Goal: Transaction & Acquisition: Purchase product/service

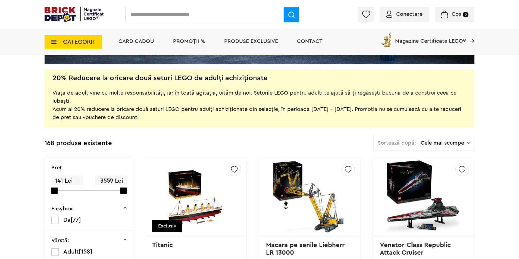
scroll to position [136, 0]
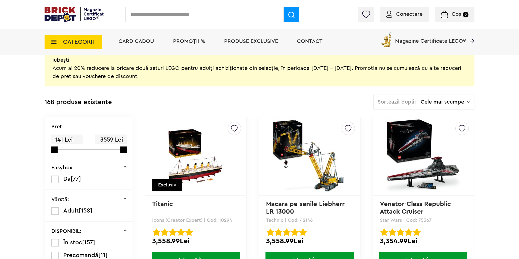
click at [395, 12] on span "Conectare" at bounding box center [404, 13] width 36 height 5
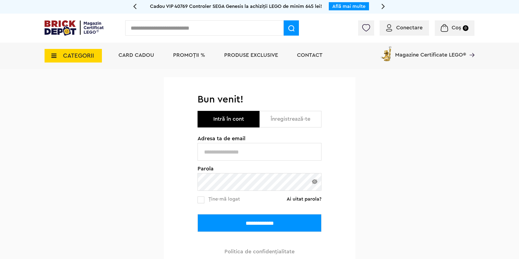
type input "**********"
click at [272, 222] on input "**********" at bounding box center [260, 223] width 124 height 18
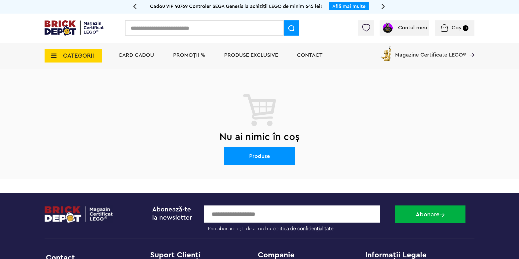
click at [190, 56] on span "PROMOȚII %" at bounding box center [189, 54] width 32 height 5
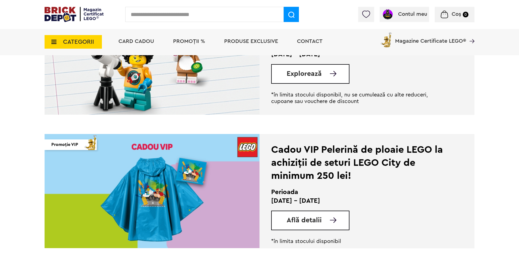
scroll to position [163, 0]
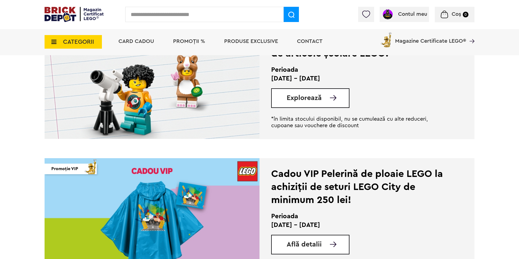
click at [304, 98] on span "Explorează" at bounding box center [304, 98] width 35 height 7
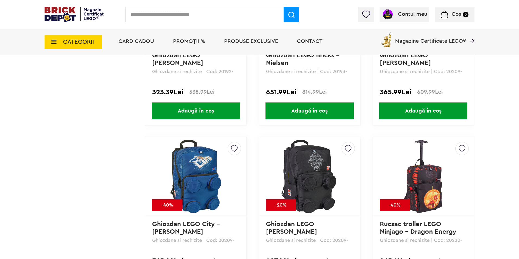
scroll to position [625, 0]
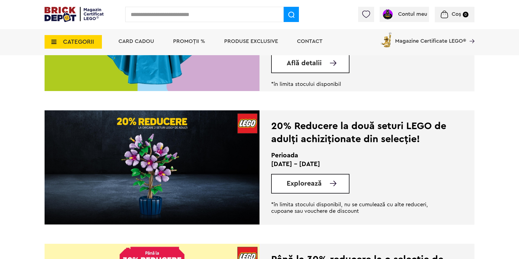
scroll to position [398, 0]
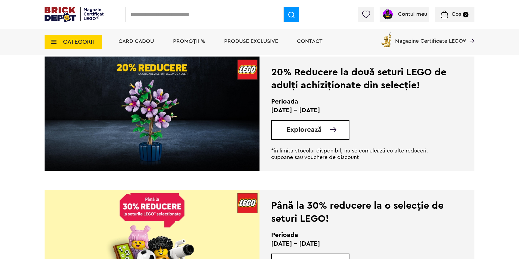
click at [302, 127] on span "Explorează" at bounding box center [304, 129] width 35 height 7
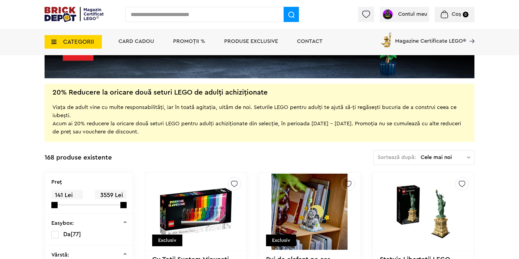
scroll to position [136, 0]
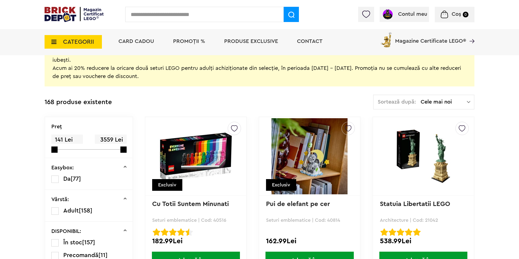
click at [440, 99] on span "Cele mai noi" at bounding box center [444, 101] width 46 height 5
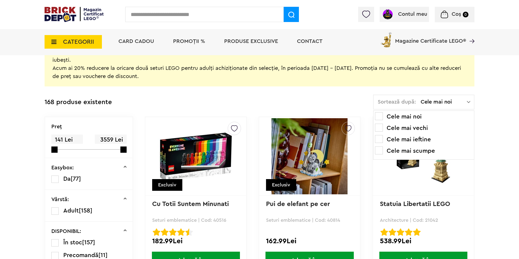
click at [383, 151] on li "Cele mai scumpe" at bounding box center [424, 150] width 98 height 9
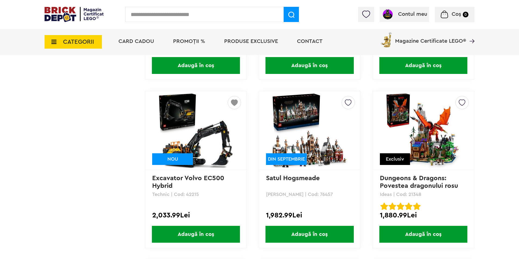
scroll to position [1033, 0]
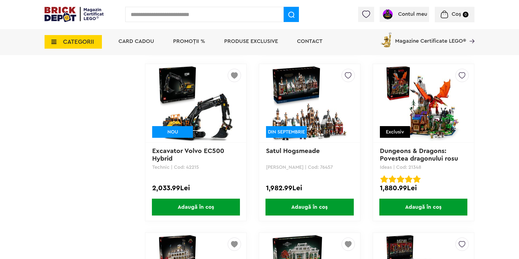
click at [346, 76] on img at bounding box center [348, 74] width 7 height 10
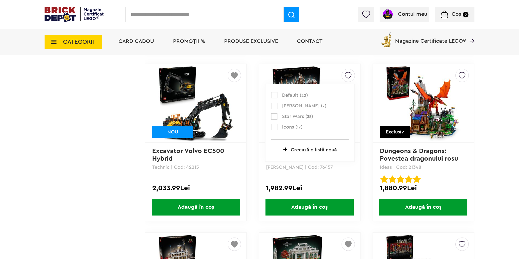
click at [274, 105] on label at bounding box center [274, 106] width 6 height 6
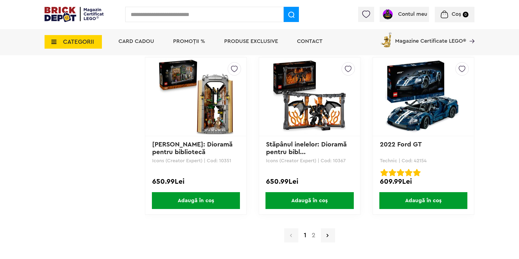
scroll to position [5271, 0]
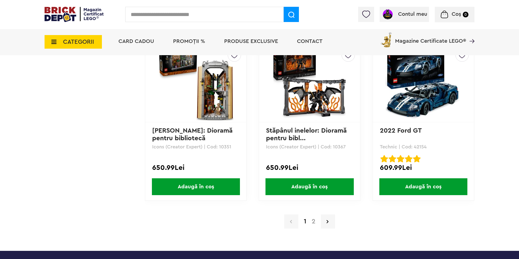
click at [311, 220] on link "2" at bounding box center [313, 221] width 9 height 7
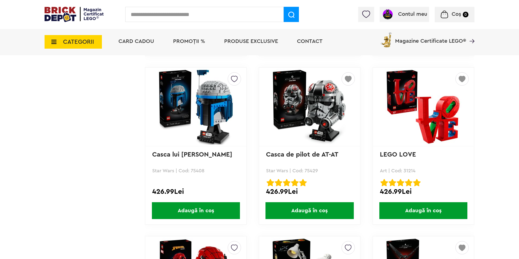
scroll to position [1848, 0]
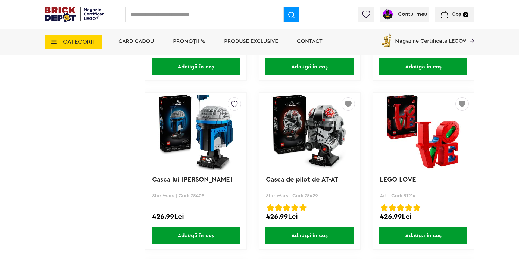
click at [309, 237] on span "Adaugă în coș" at bounding box center [309, 235] width 88 height 17
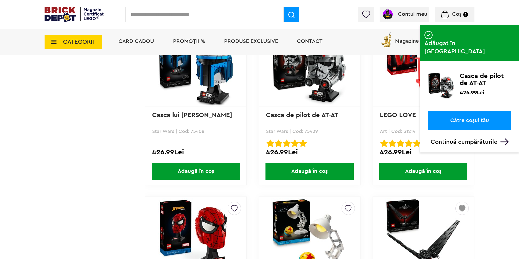
scroll to position [1929, 0]
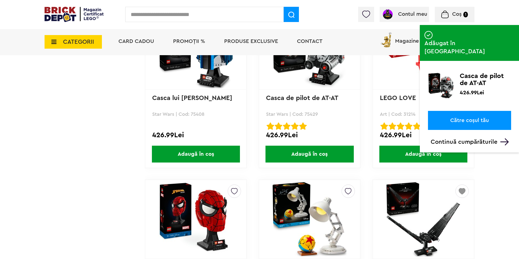
click at [487, 138] on p "Continuă cumpărăturile" at bounding box center [471, 141] width 80 height 7
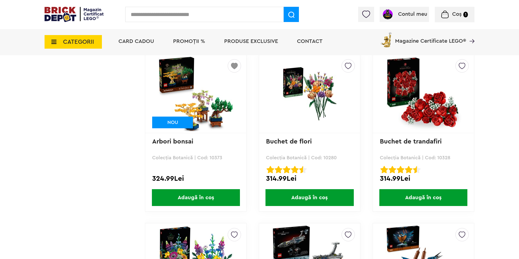
scroll to position [3239, 0]
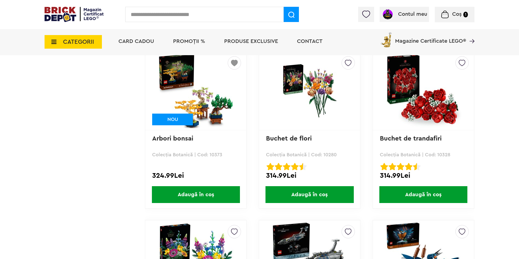
click at [170, 192] on span "Adaugă în coș" at bounding box center [196, 194] width 88 height 17
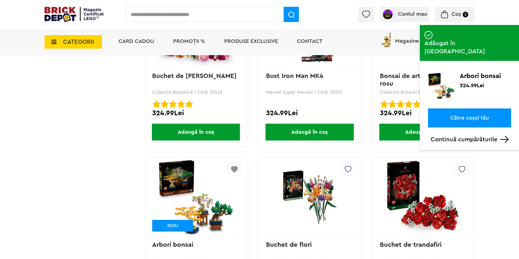
scroll to position [3103, 0]
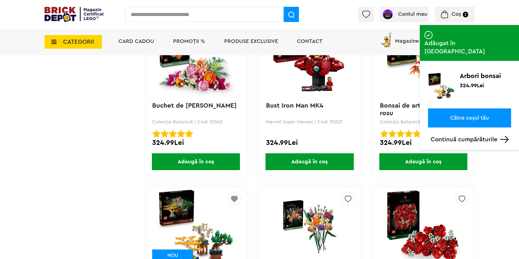
click at [487, 136] on p "Continuă cumpărăturile" at bounding box center [471, 139] width 80 height 7
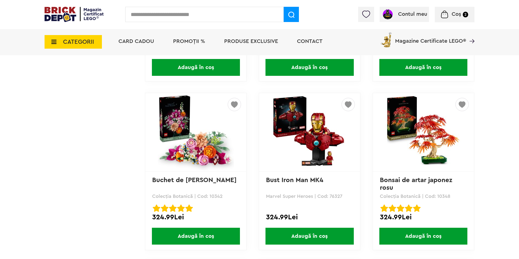
scroll to position [3021, 0]
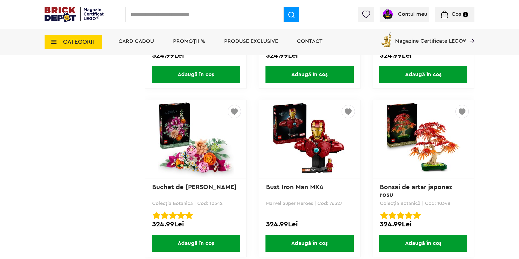
click at [457, 15] on span "Coș" at bounding box center [457, 13] width 10 height 5
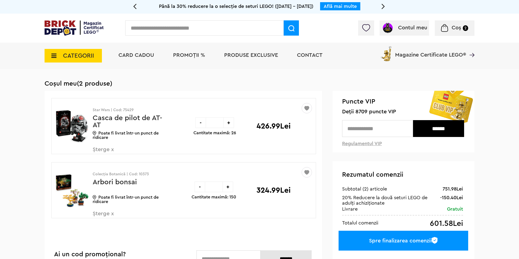
click at [376, 129] on input "text" at bounding box center [377, 128] width 71 height 17
type input "****"
click at [437, 130] on input "******" at bounding box center [438, 128] width 51 height 17
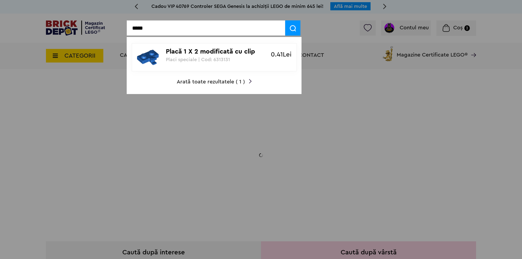
type input "*****"
click at [293, 24] on span at bounding box center [292, 27] width 15 height 15
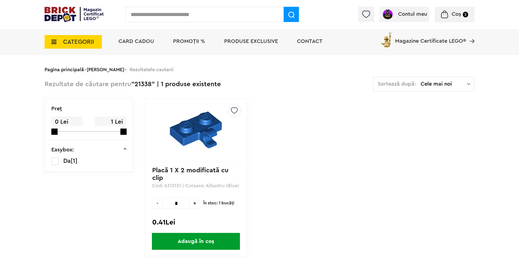
scroll to position [136, 0]
